Goal: Task Accomplishment & Management: Contribute content

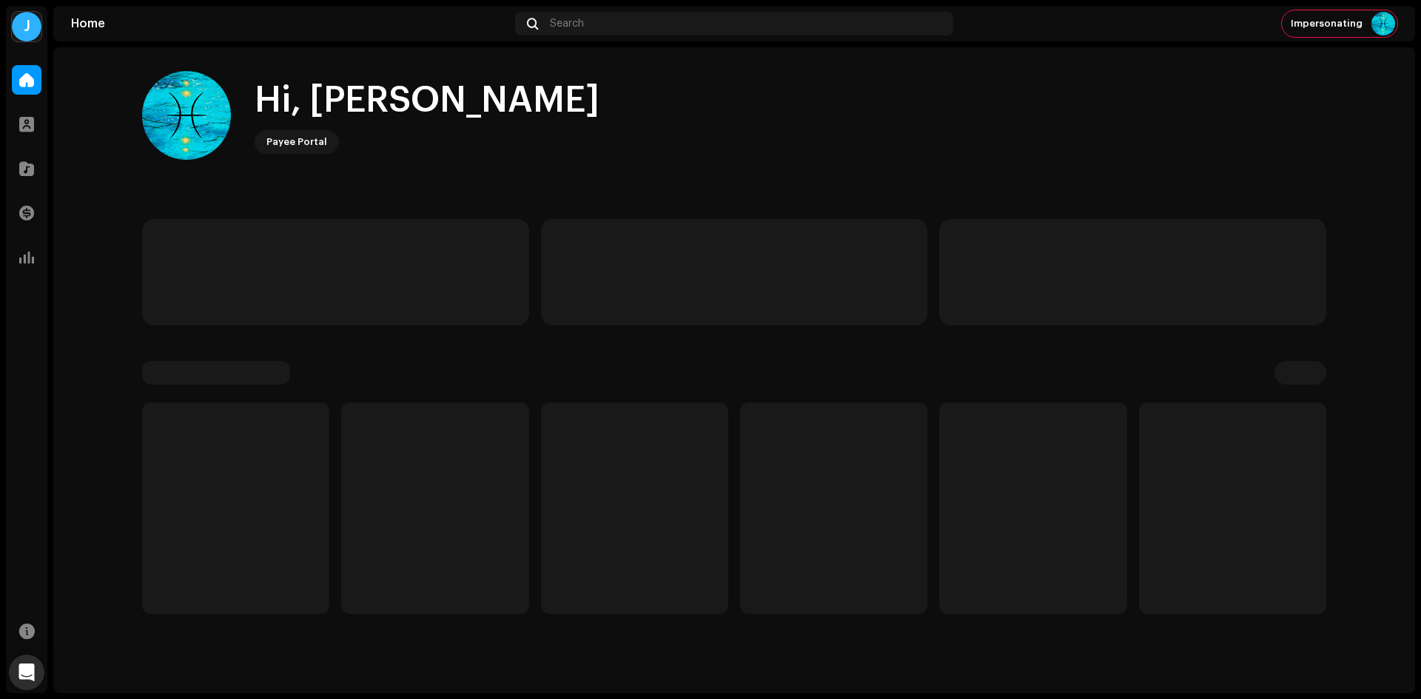
drag, startPoint x: 1264, startPoint y: 164, endPoint x: 846, endPoint y: 139, distance: 418.9
click at [846, 139] on div "Hi, [PERSON_NAME] Portal" at bounding box center [734, 115] width 1184 height 89
click at [28, 26] on div "J" at bounding box center [27, 27] width 30 height 30
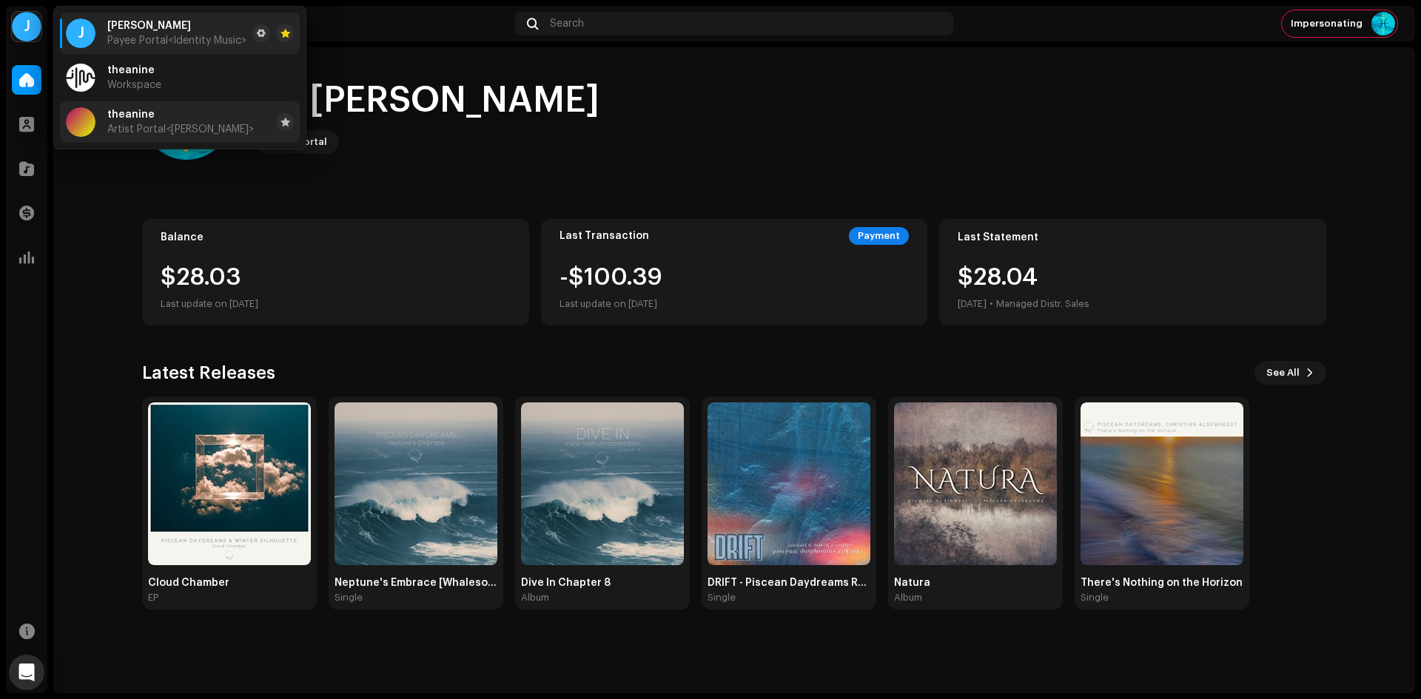
click at [175, 133] on span "<[PERSON_NAME]>" at bounding box center [210, 129] width 88 height 10
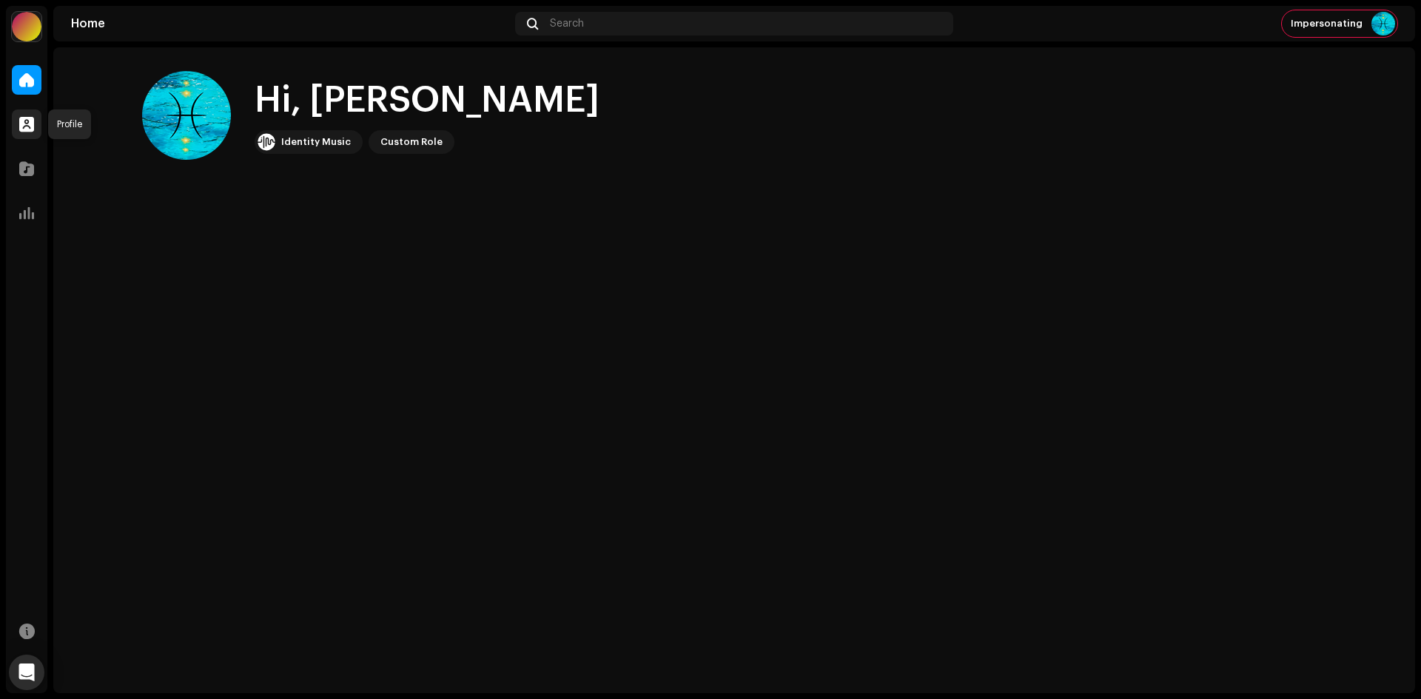
click at [30, 126] on span at bounding box center [26, 124] width 15 height 12
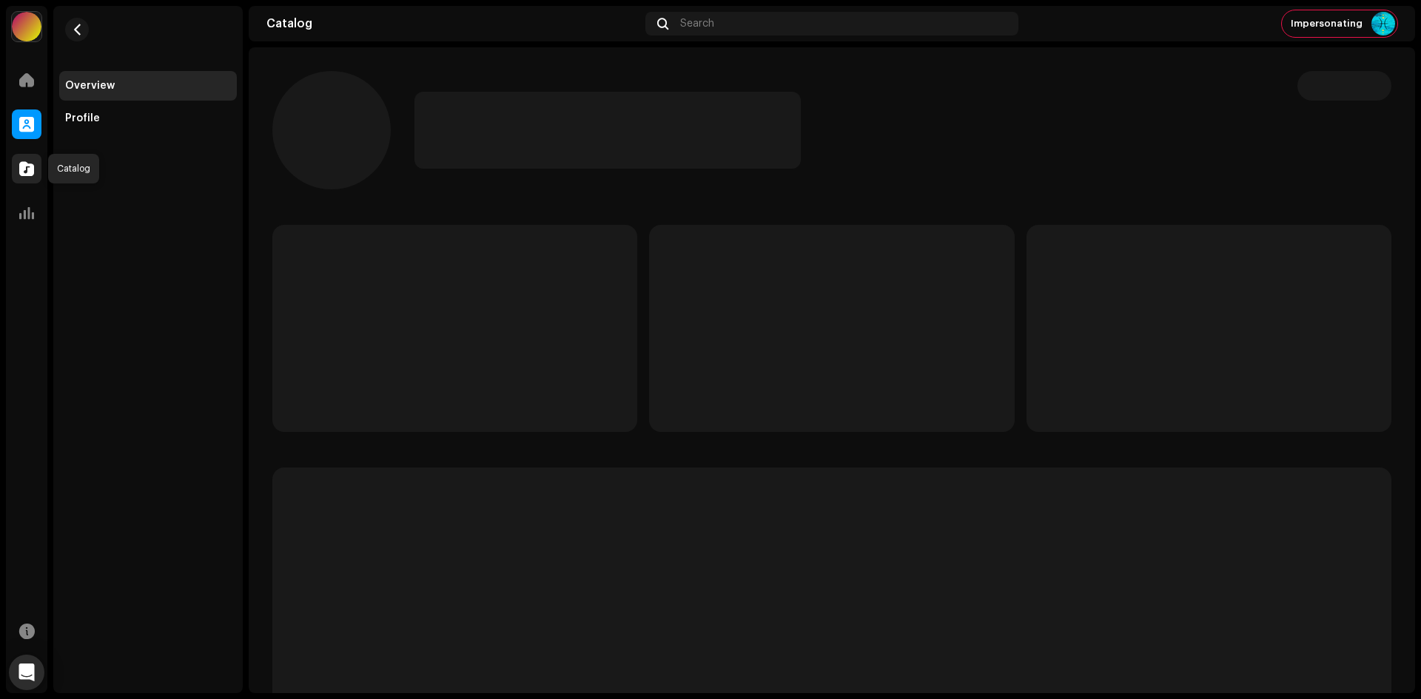
click at [36, 172] on div at bounding box center [27, 169] width 30 height 30
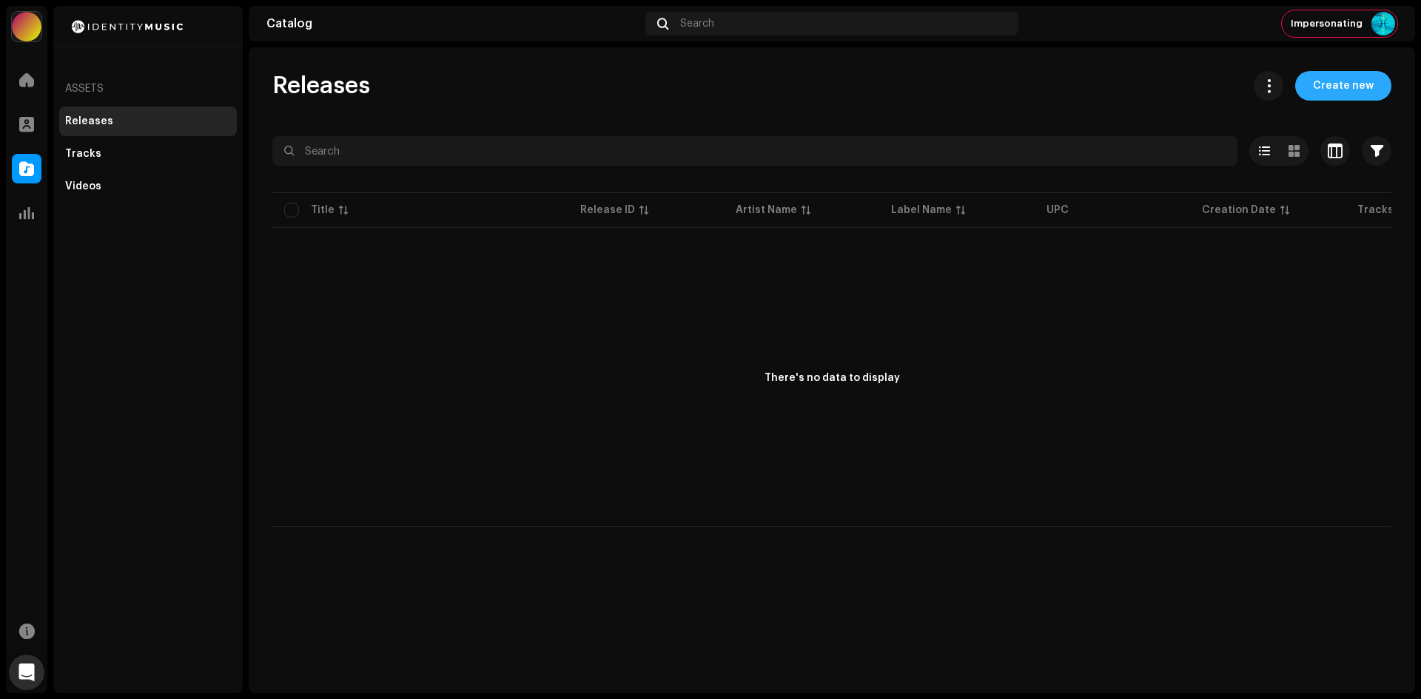
click at [1372, 87] on span "Create new" at bounding box center [1343, 86] width 61 height 30
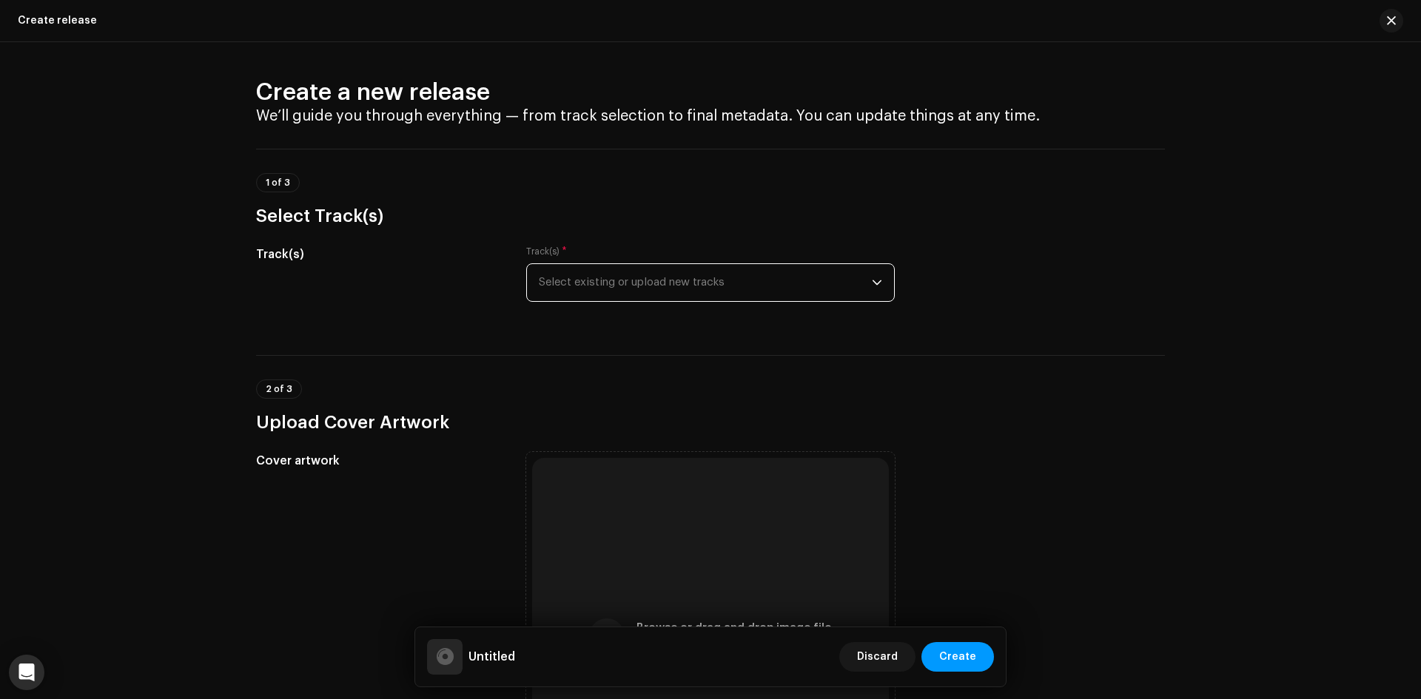
click at [583, 278] on span "Select existing or upload new tracks" at bounding box center [705, 282] width 333 height 37
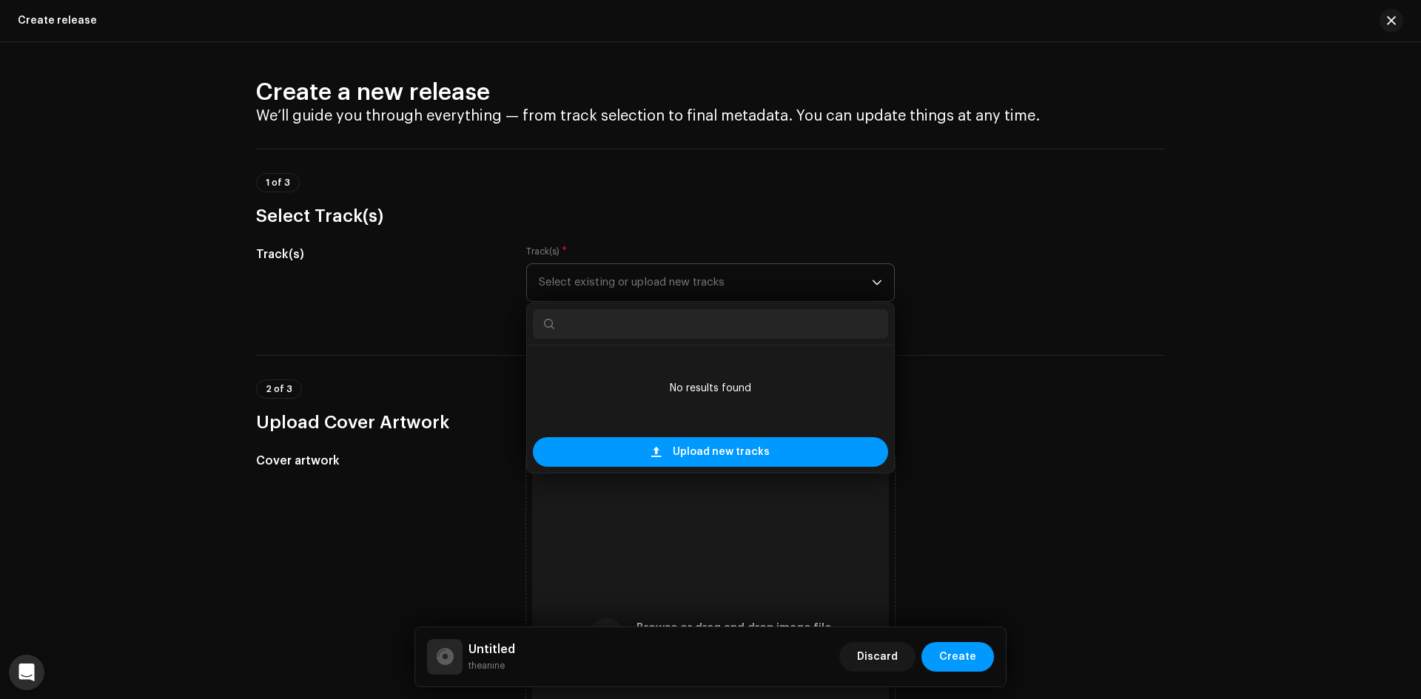
click at [586, 278] on span "Select existing or upload new tracks" at bounding box center [705, 282] width 333 height 37
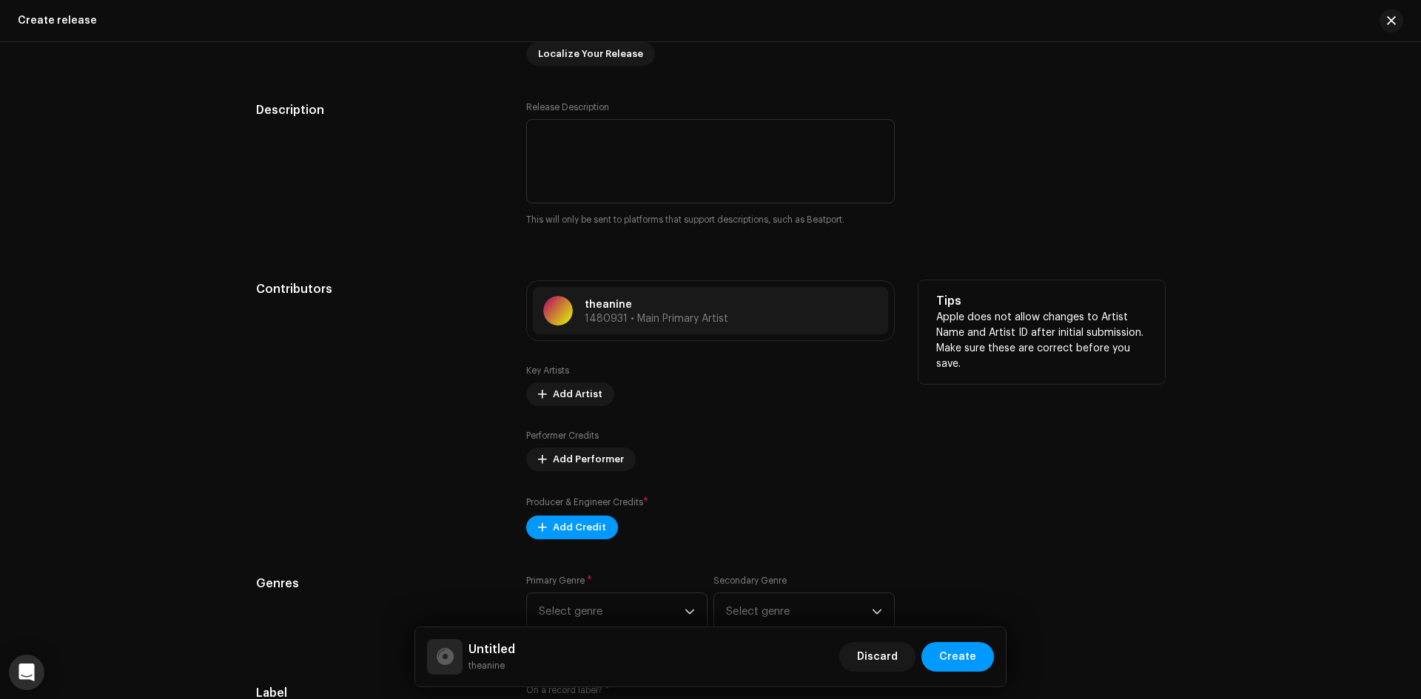
scroll to position [1406, 0]
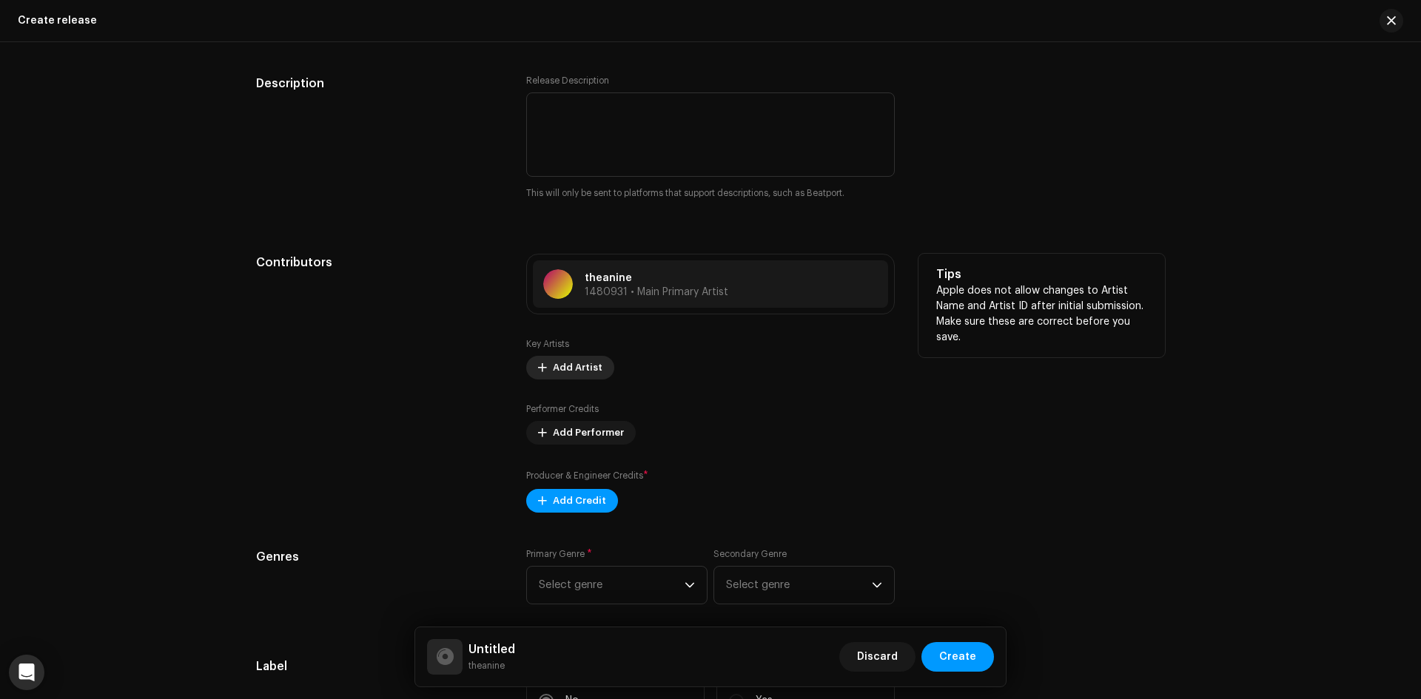
click at [560, 364] on span "Add Artist" at bounding box center [578, 368] width 50 height 30
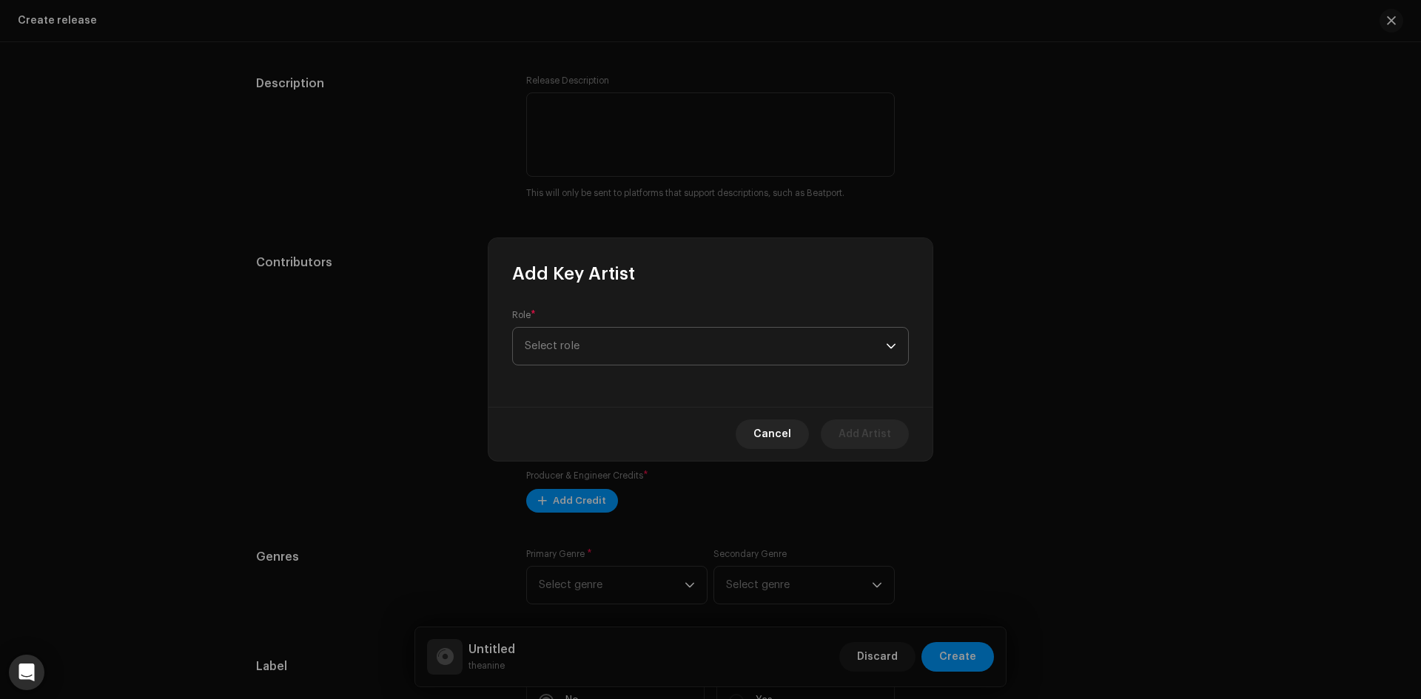
click at [674, 358] on span "Select role" at bounding box center [705, 346] width 361 height 37
click at [673, 353] on span "Select role" at bounding box center [705, 346] width 361 height 37
click at [673, 353] on span "Select role" at bounding box center [705, 337] width 361 height 37
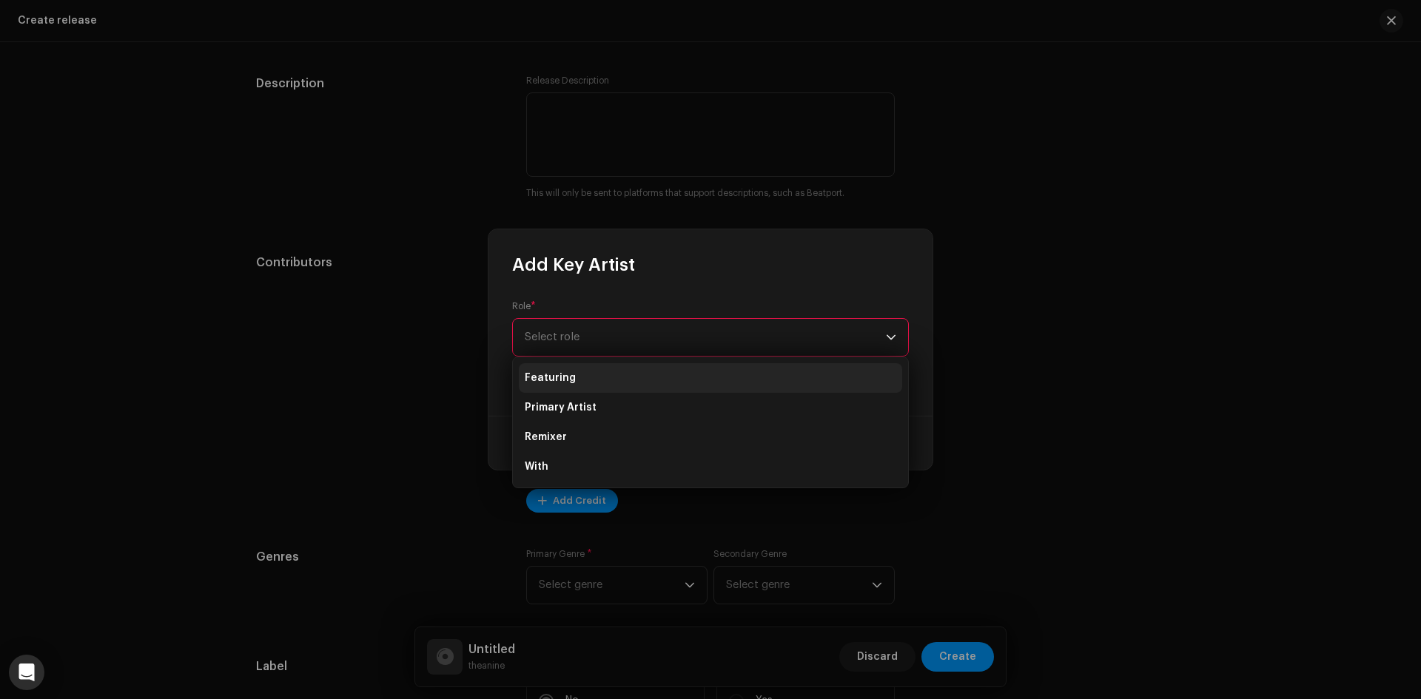
click at [631, 378] on li "Featuring" at bounding box center [710, 378] width 383 height 30
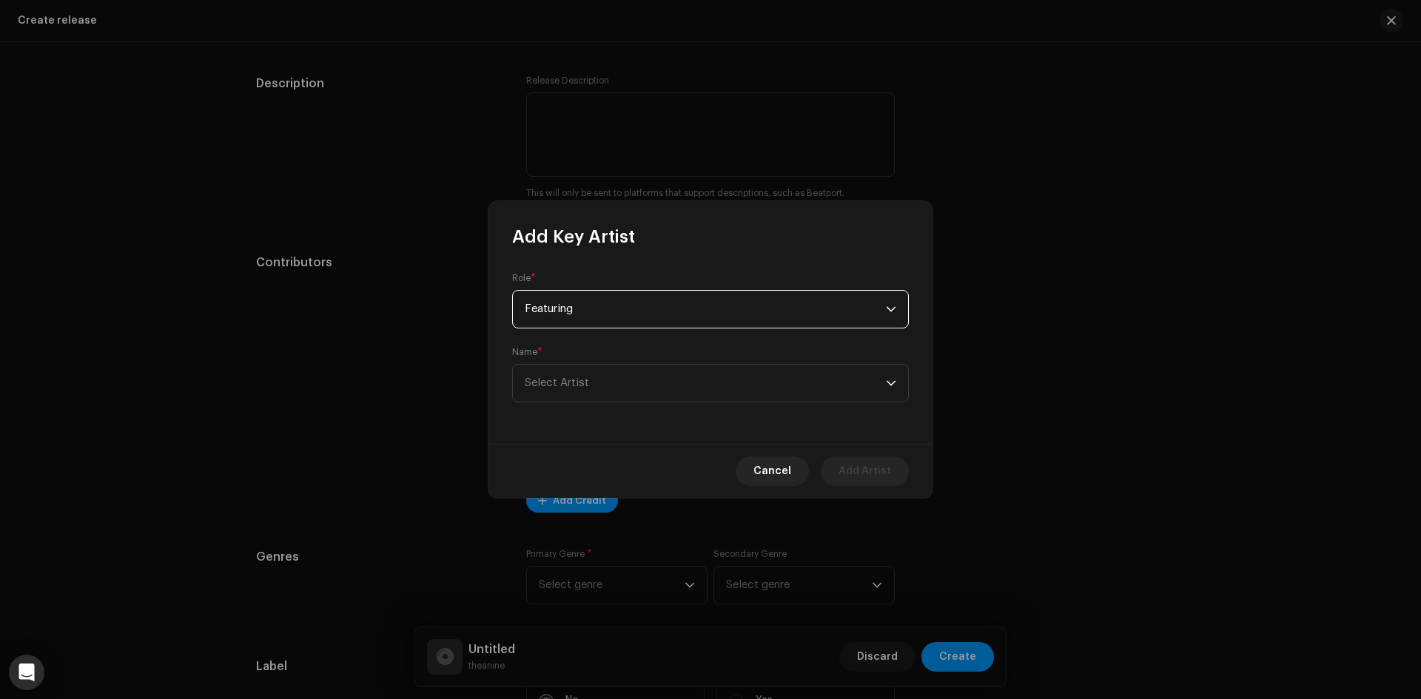
click at [637, 352] on div "Name * [PERSON_NAME]" at bounding box center [710, 374] width 397 height 56
click at [638, 375] on span "Select Artist" at bounding box center [705, 383] width 361 height 37
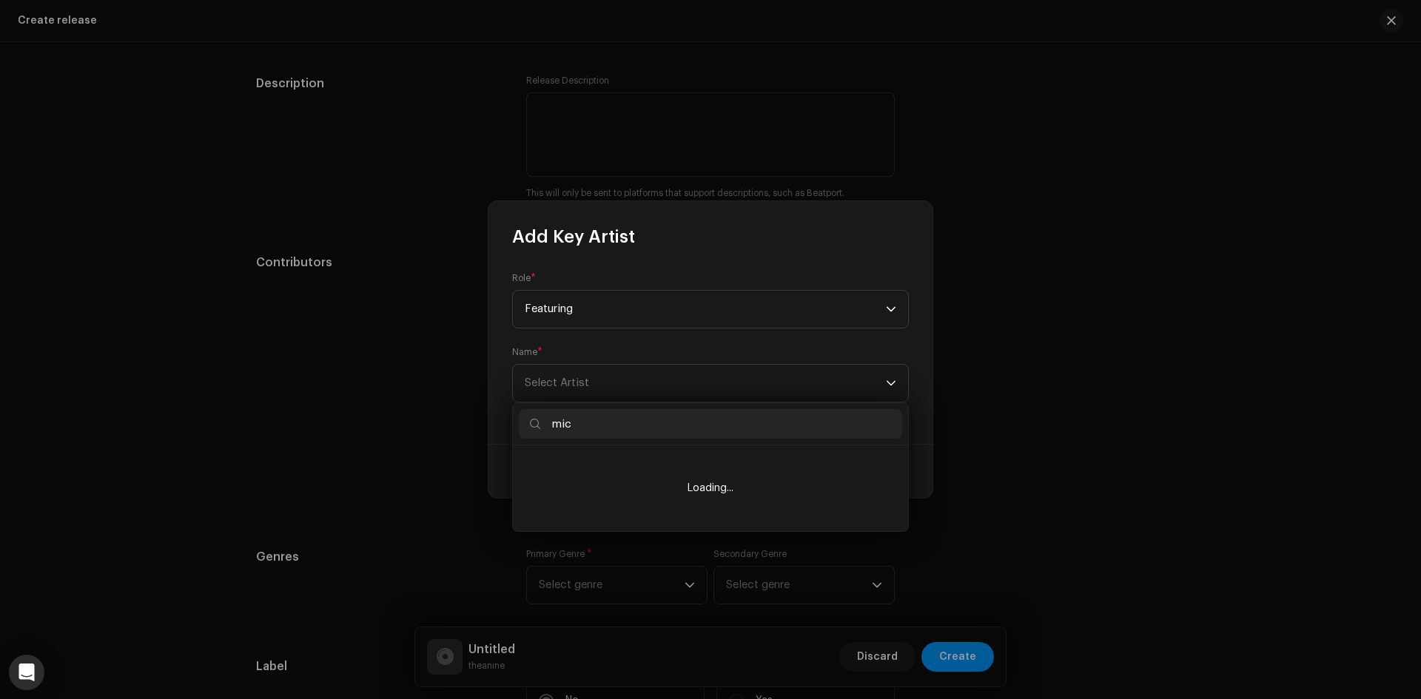
type input "mich"
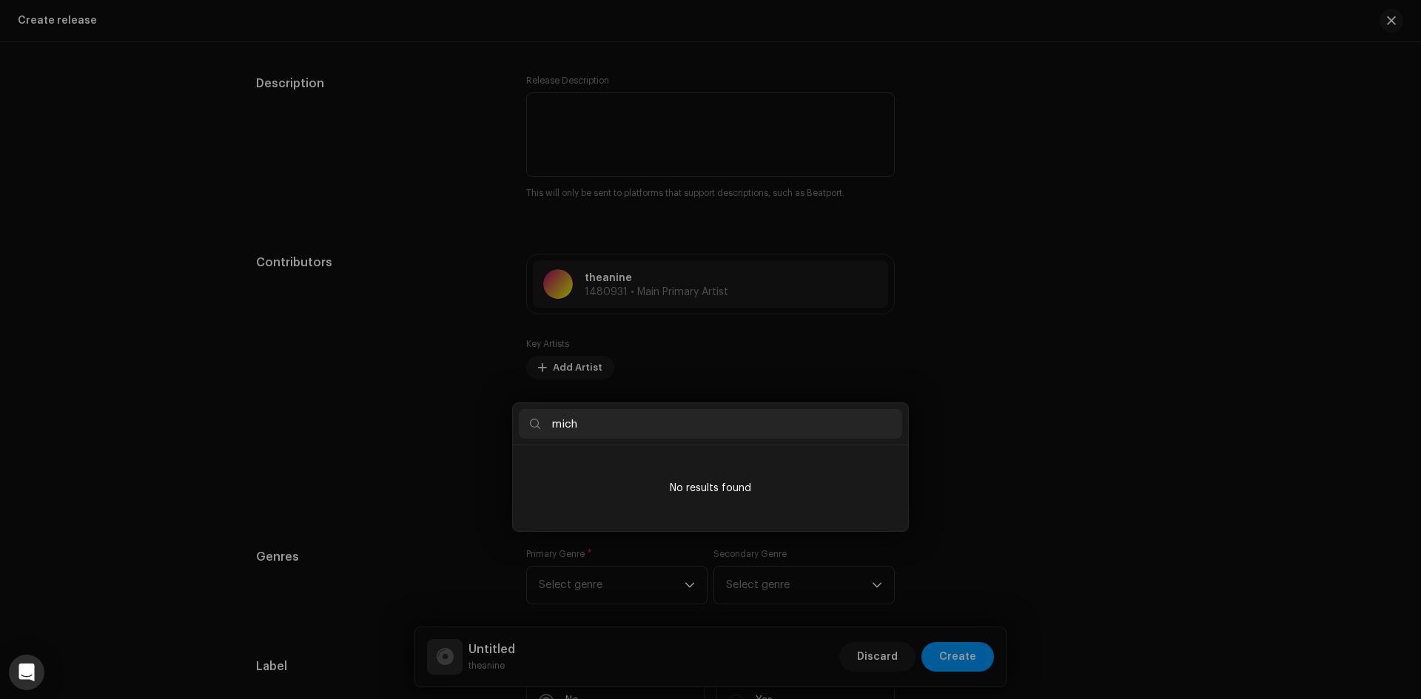
click at [446, 359] on div "Add Key Artist Role * Featuring Name * [PERSON_NAME] Cancel Add Artist" at bounding box center [710, 349] width 1421 height 699
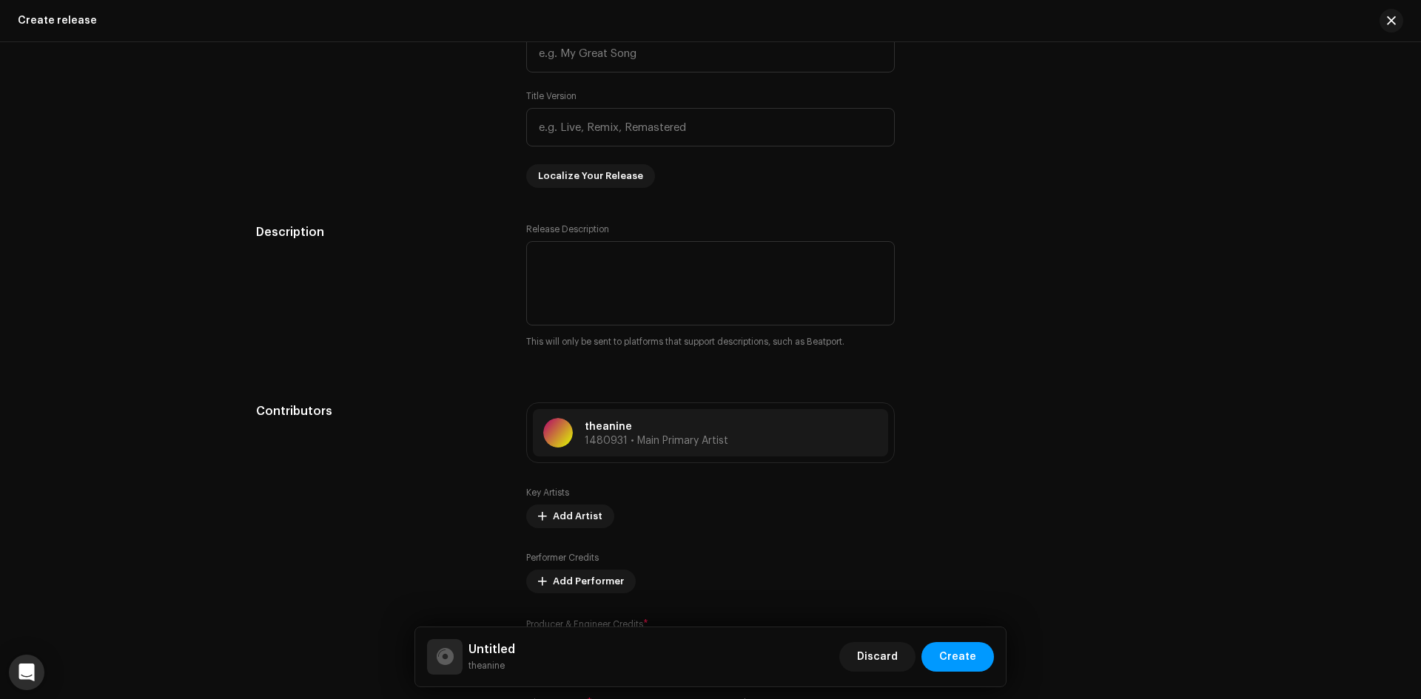
scroll to position [1281, 0]
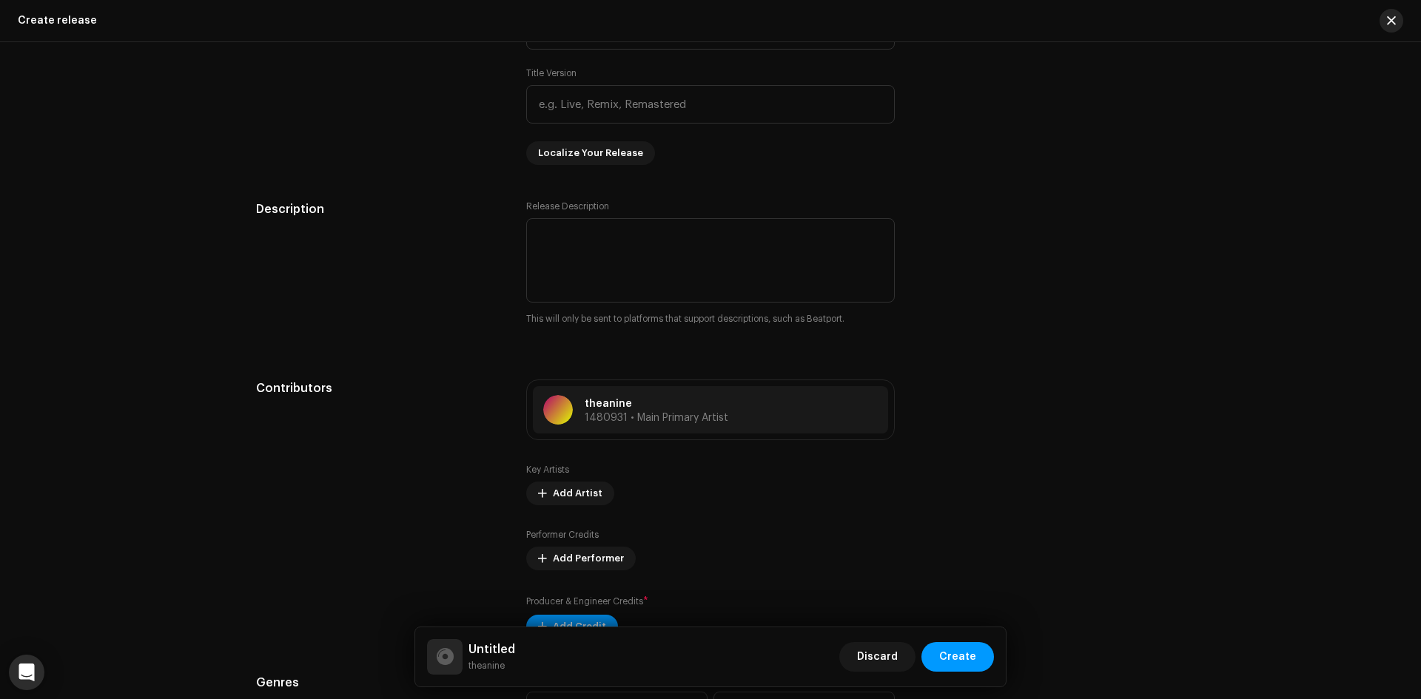
click at [1384, 20] on button "button" at bounding box center [1392, 21] width 24 height 24
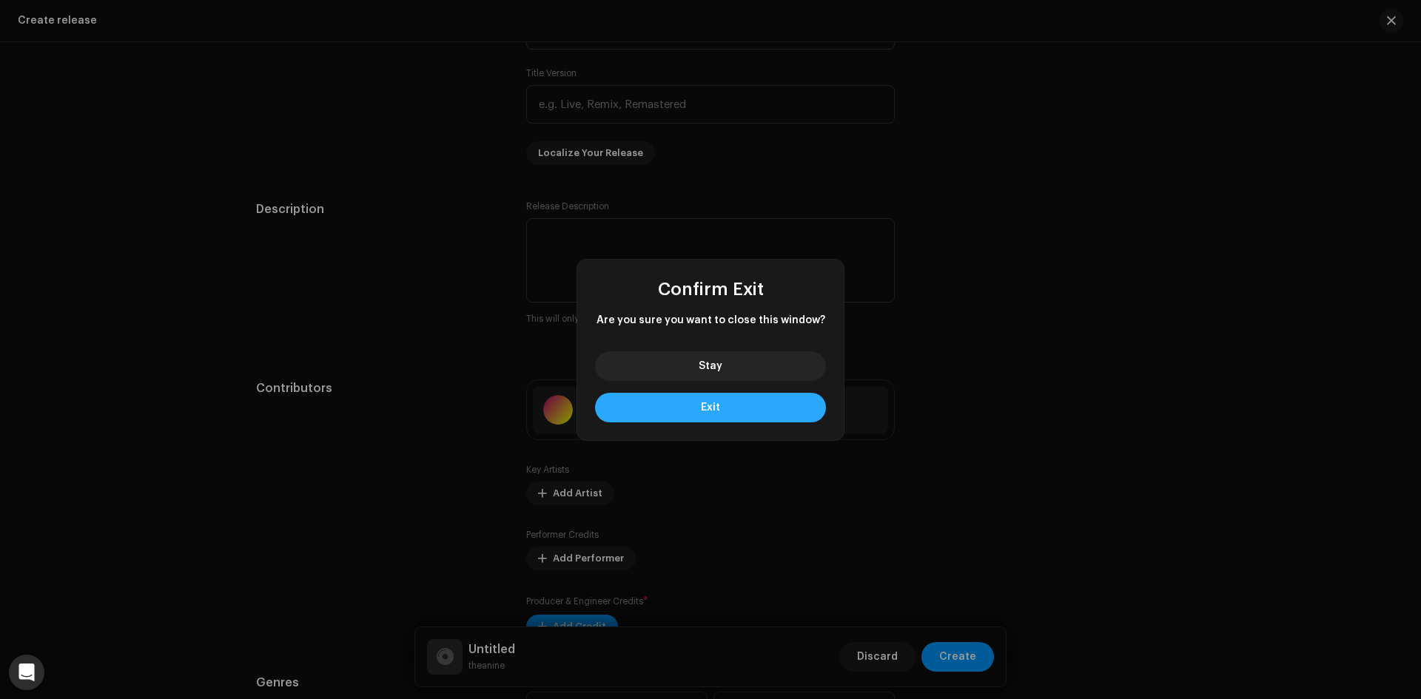
click at [705, 395] on button "Exit" at bounding box center [710, 408] width 231 height 30
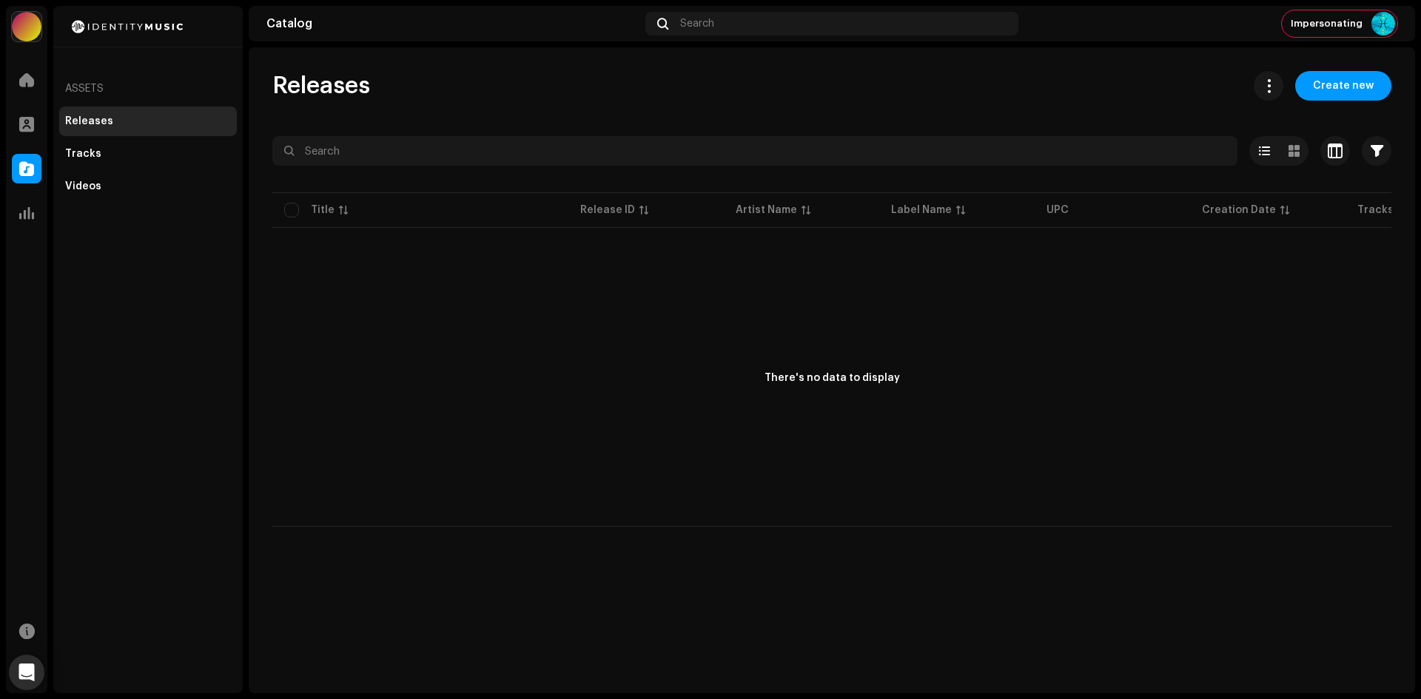
click at [36, 16] on div at bounding box center [27, 27] width 30 height 30
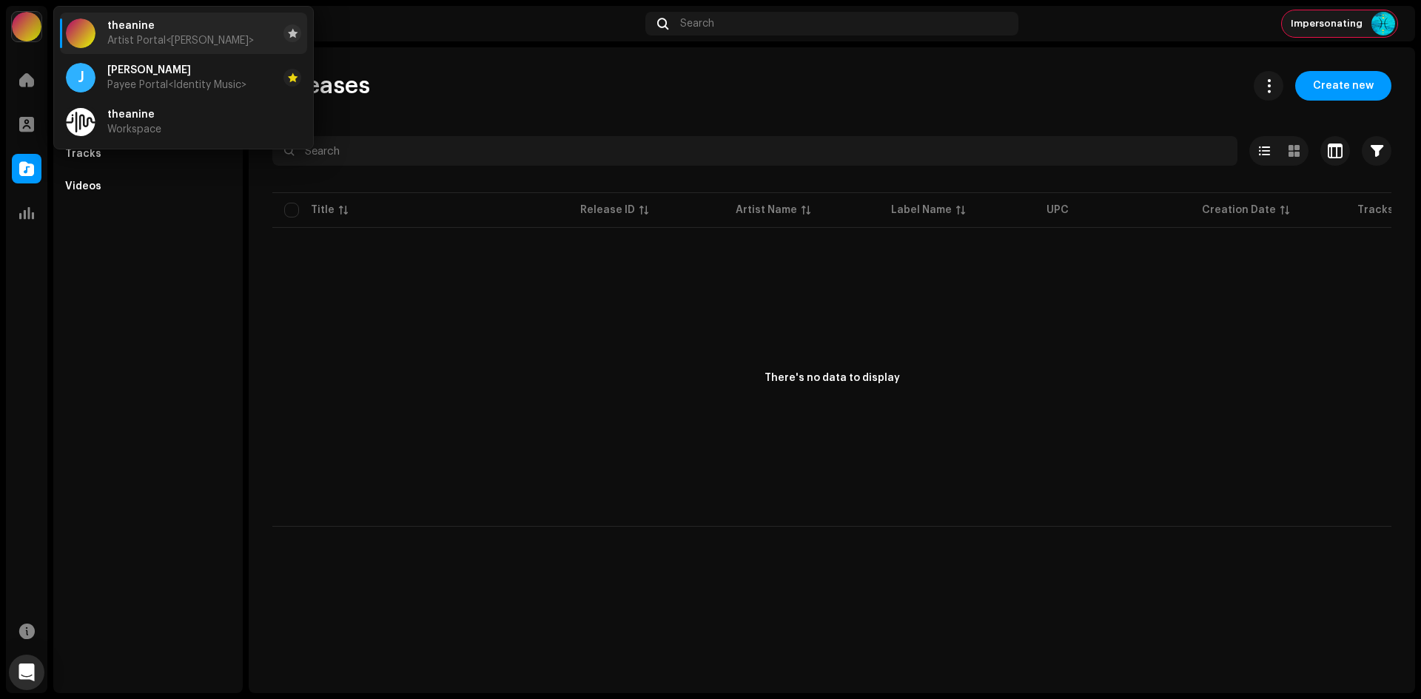
click at [1340, 21] on span "Impersonating" at bounding box center [1327, 24] width 72 height 12
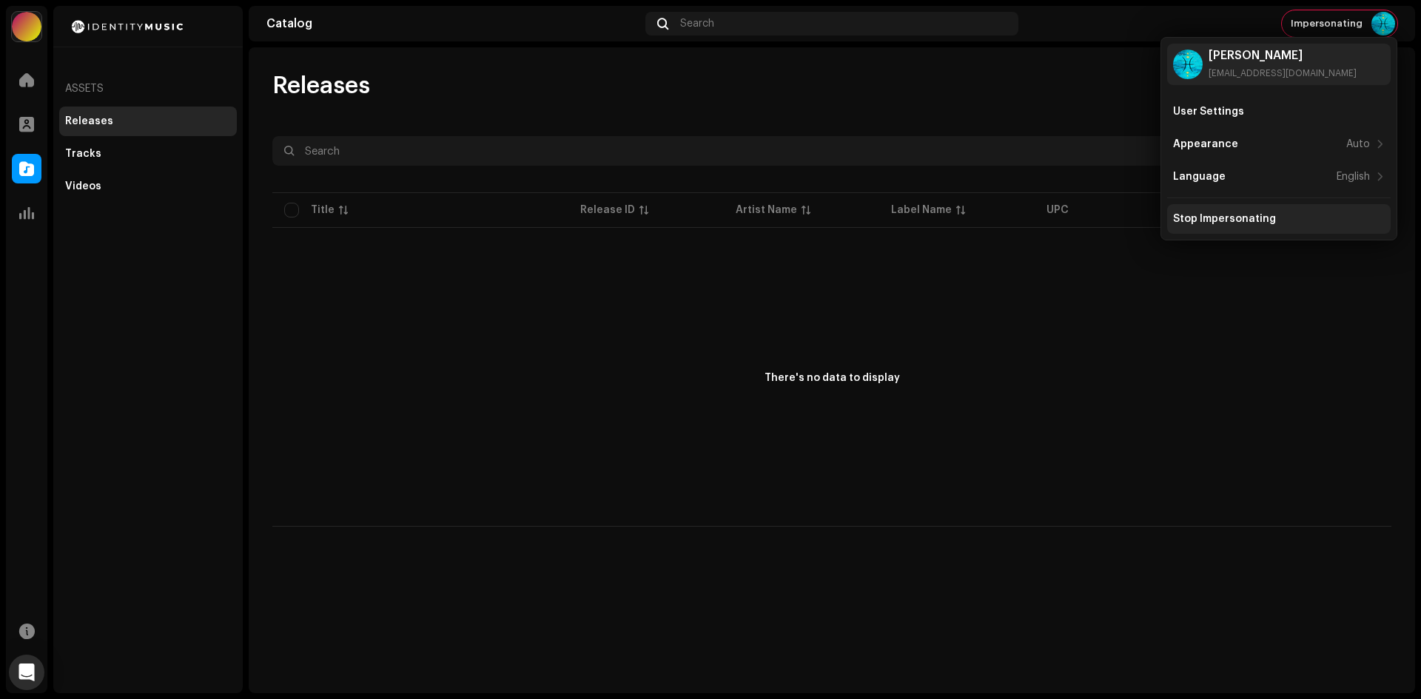
click at [1272, 215] on div "Stop Impersonating" at bounding box center [1279, 219] width 212 height 12
